Goal: Navigation & Orientation: Find specific page/section

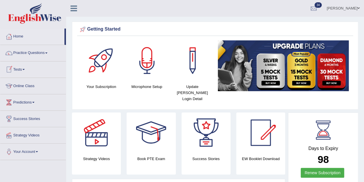
click at [26, 68] on link "Tests" at bounding box center [33, 68] width 66 height 14
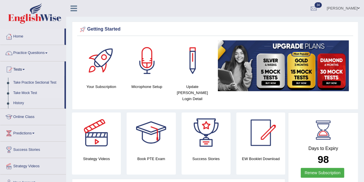
click at [31, 94] on link "Take Mock Test" at bounding box center [38, 93] width 54 height 10
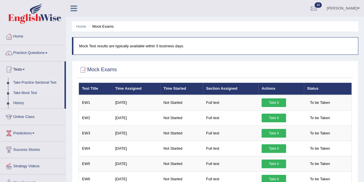
click at [35, 81] on link "Take Practice Sectional Test" at bounding box center [38, 82] width 54 height 10
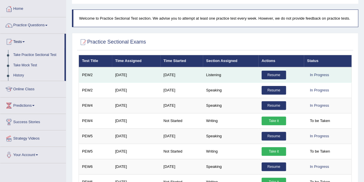
scroll to position [24, 0]
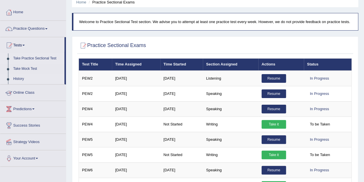
click at [19, 80] on link "History" at bounding box center [38, 79] width 54 height 10
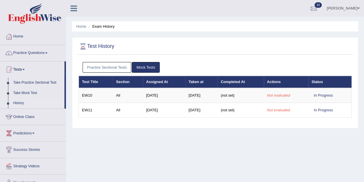
click at [121, 69] on link "Practice Sectional Tests" at bounding box center [107, 67] width 49 height 11
click at [97, 64] on link "Practice Sectional Tests" at bounding box center [107, 67] width 49 height 11
